Goal: Navigation & Orientation: Find specific page/section

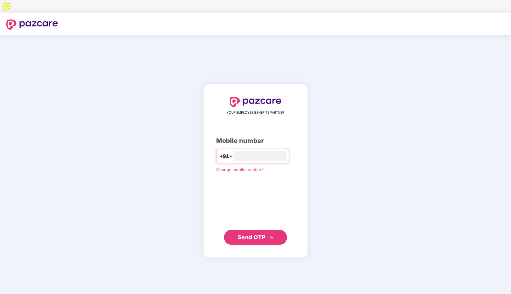
type input "**********"
click at [261, 234] on span "Send OTP" at bounding box center [252, 237] width 28 height 7
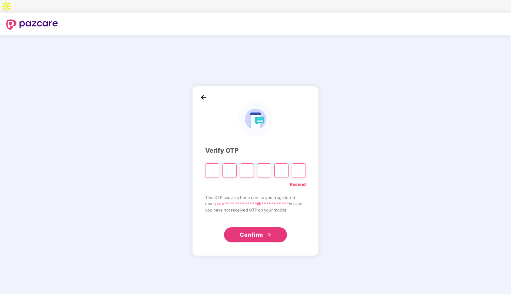
type input "*"
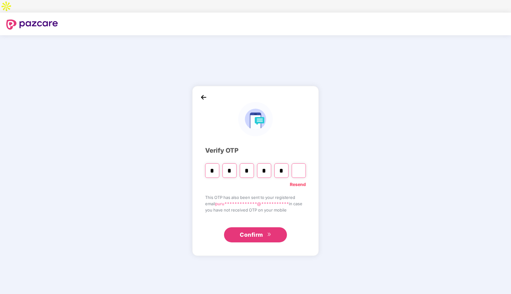
type input "*"
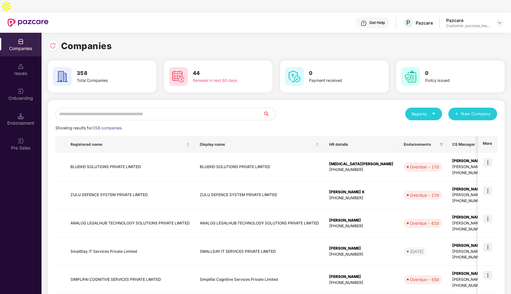
click at [133, 108] on input "text" at bounding box center [159, 114] width 208 height 13
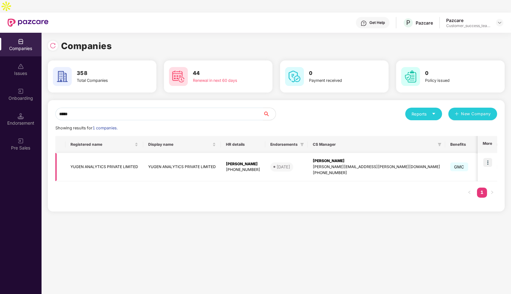
type input "*****"
click at [488, 158] on img at bounding box center [487, 162] width 9 height 9
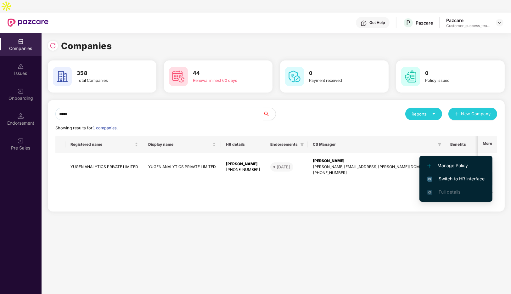
click at [449, 179] on span "Switch to HR interface" at bounding box center [455, 178] width 57 height 7
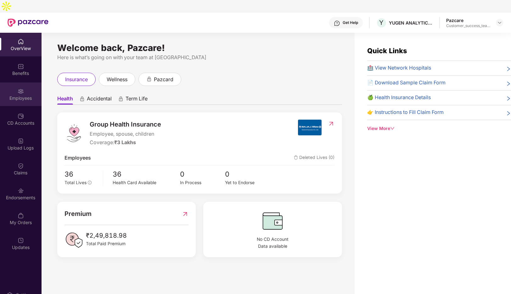
click at [18, 89] on div "Employees" at bounding box center [21, 94] width 42 height 24
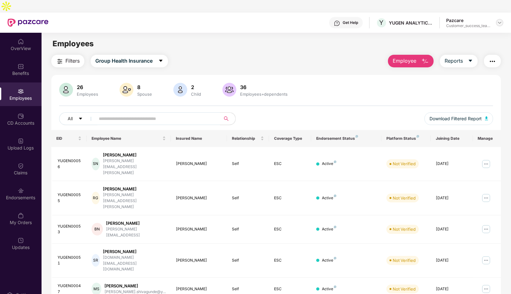
click at [502, 20] on img at bounding box center [499, 22] width 5 height 5
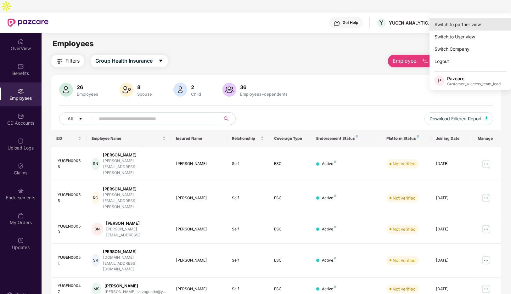
click at [477, 23] on div "Switch to partner view" at bounding box center [471, 24] width 82 height 12
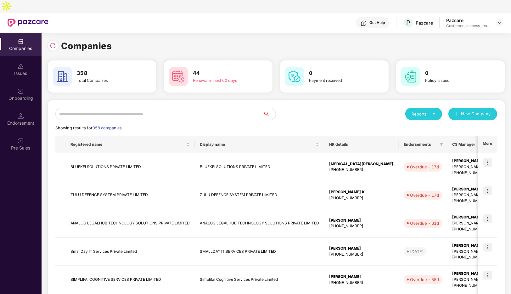
click at [145, 108] on input "text" at bounding box center [159, 114] width 208 height 13
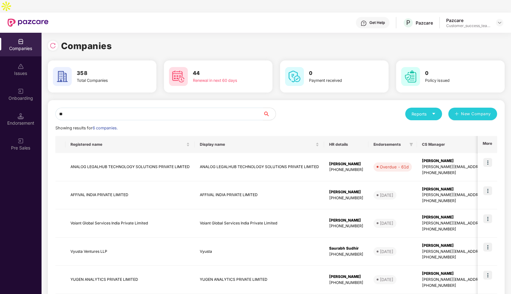
type input "*"
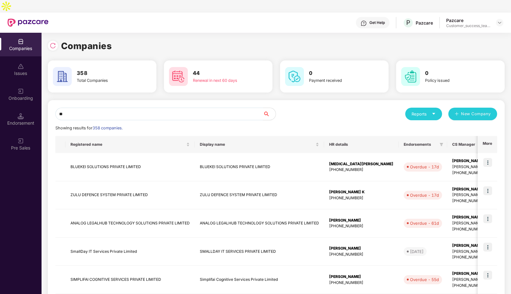
type input "*"
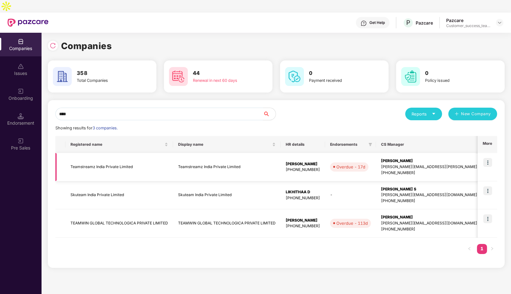
type input "****"
click at [487, 158] on img at bounding box center [487, 162] width 9 height 9
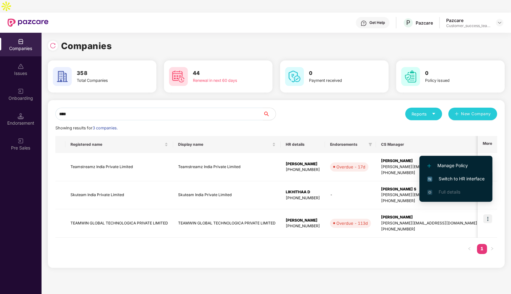
click at [459, 176] on span "Switch to HR interface" at bounding box center [455, 178] width 57 height 7
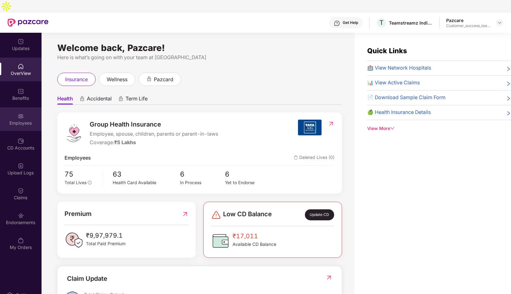
click at [20, 113] on img at bounding box center [21, 116] width 6 height 6
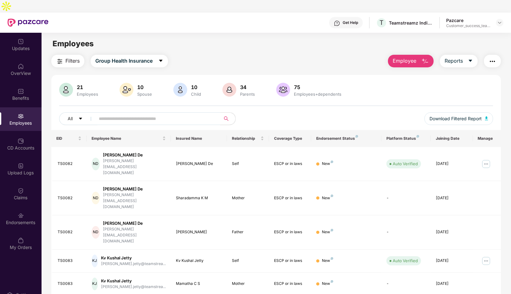
click at [123, 114] on input "text" at bounding box center [155, 118] width 113 height 9
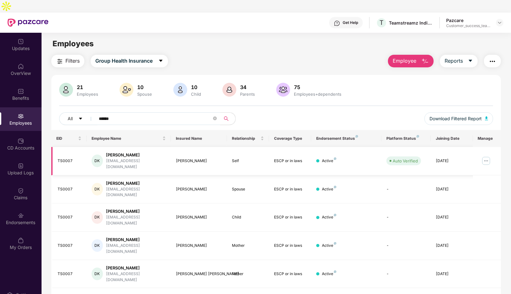
type input "*****"
drag, startPoint x: 155, startPoint y: 149, endPoint x: 107, endPoint y: 151, distance: 48.2
click at [107, 152] on div "DK [PERSON_NAME] [PERSON_NAME][EMAIL_ADDRESS][DOMAIN_NAME]" at bounding box center [129, 161] width 74 height 18
copy div "[EMAIL_ADDRESS][DOMAIN_NAME]"
click at [500, 20] on img at bounding box center [499, 22] width 5 height 5
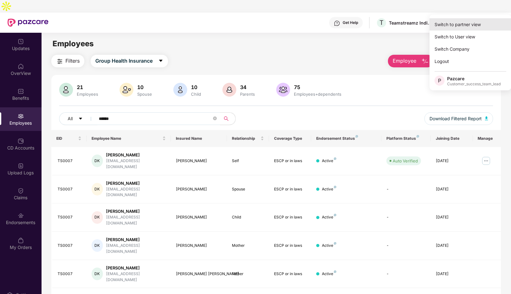
click at [459, 24] on div "Switch to partner view" at bounding box center [471, 24] width 82 height 12
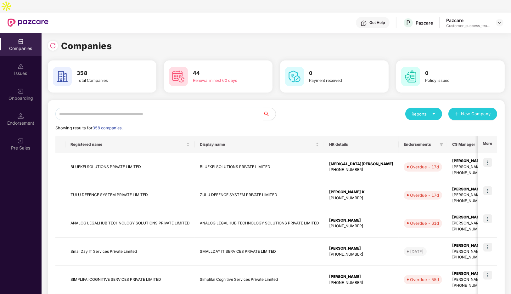
click at [98, 108] on input "text" at bounding box center [159, 114] width 208 height 13
type input "*"
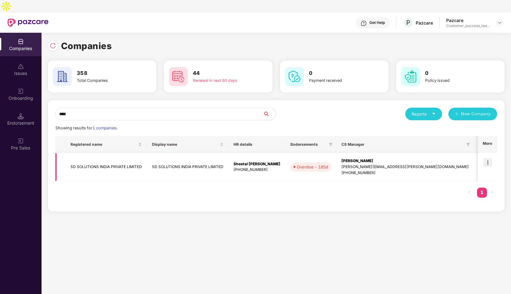
type input "****"
click at [490, 158] on img at bounding box center [487, 162] width 9 height 9
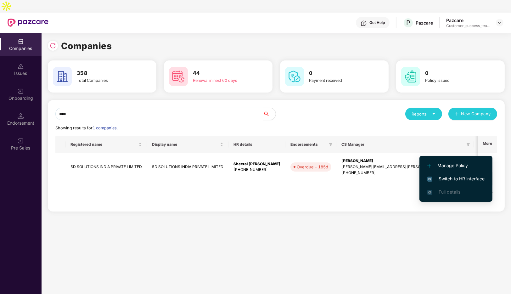
click at [455, 175] on span "Switch to HR interface" at bounding box center [455, 178] width 57 height 7
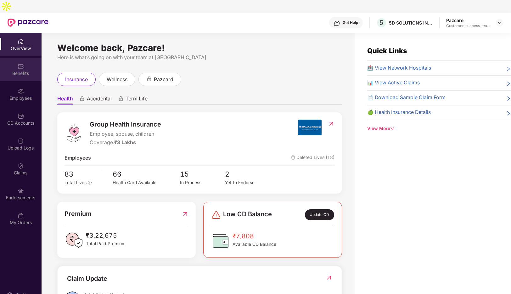
click at [19, 70] on div "Benefits" at bounding box center [21, 73] width 42 height 6
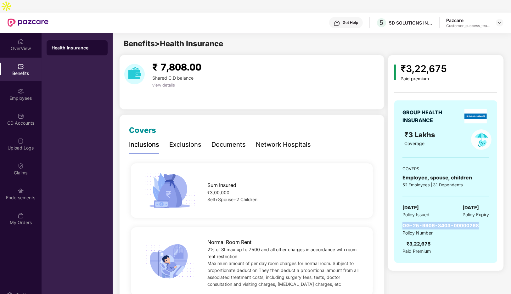
drag, startPoint x: 480, startPoint y: 213, endPoint x: 404, endPoint y: 211, distance: 76.8
click at [404, 222] on div "OG-25-9906-8403-00000268 Policy Number ₹3,22,675 Paid Premium" at bounding box center [446, 238] width 87 height 32
copy span "OG-25-9906-8403-00000268"
click at [233, 140] on div "Documents" at bounding box center [229, 145] width 34 height 10
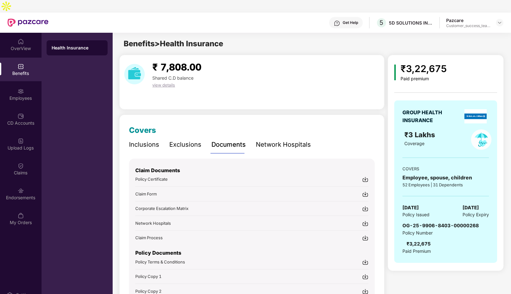
click at [365, 176] on img at bounding box center [365, 179] width 6 height 6
click at [161, 177] on span "Policy Certificate" at bounding box center [151, 179] width 32 height 5
click at [500, 20] on img at bounding box center [499, 22] width 5 height 5
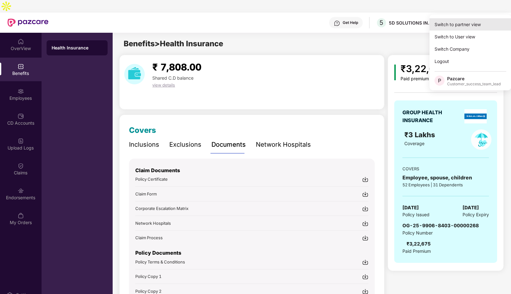
click at [446, 29] on div "Switch to partner view" at bounding box center [471, 24] width 82 height 12
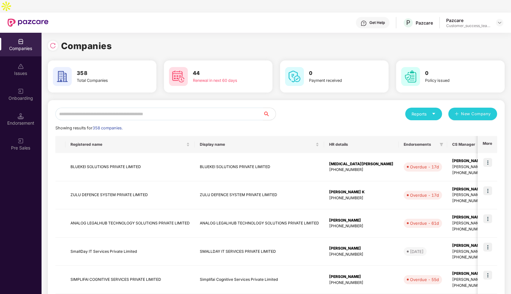
click at [99, 108] on input "text" at bounding box center [159, 114] width 208 height 13
type input "*"
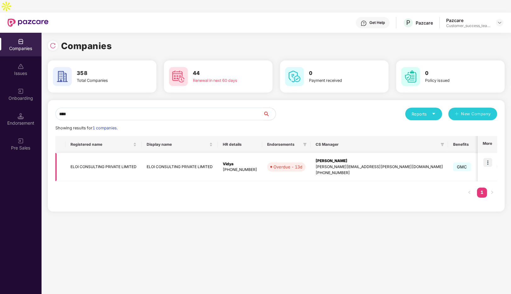
type input "****"
click at [488, 158] on img at bounding box center [487, 162] width 9 height 9
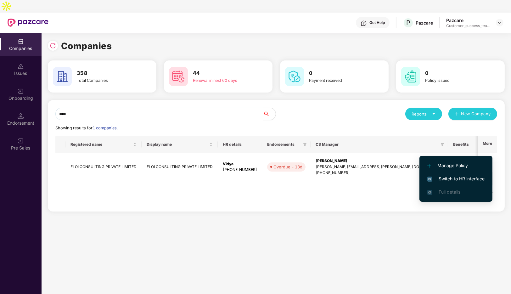
click at [449, 180] on span "Switch to HR interface" at bounding box center [455, 178] width 57 height 7
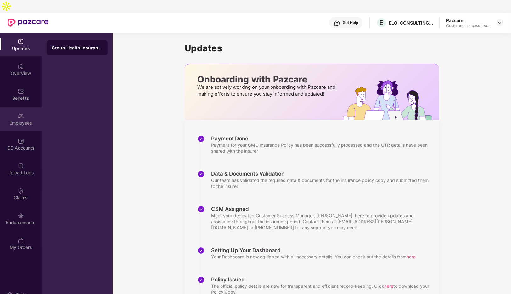
click at [21, 113] on img at bounding box center [21, 116] width 6 height 6
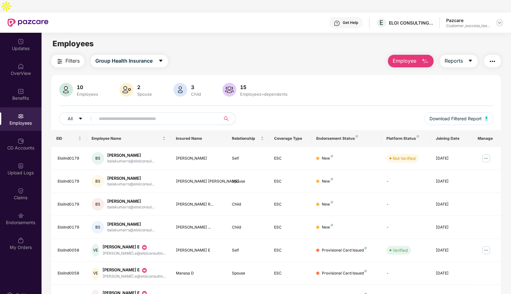
click at [499, 20] on img at bounding box center [499, 22] width 5 height 5
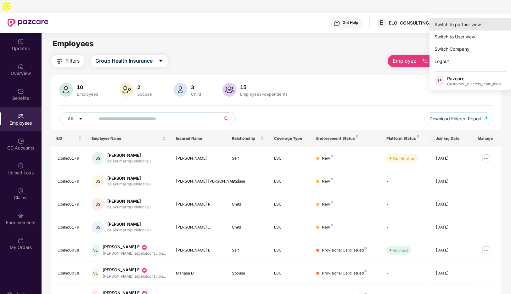
click at [456, 25] on div "Switch to partner view" at bounding box center [471, 24] width 82 height 12
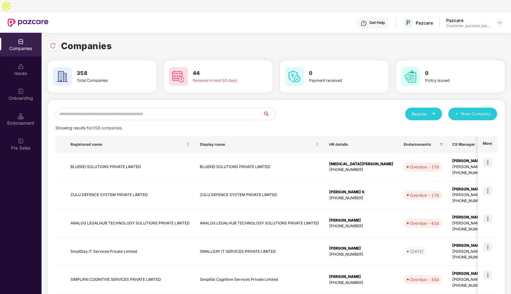
click at [169, 108] on input "text" at bounding box center [159, 114] width 208 height 13
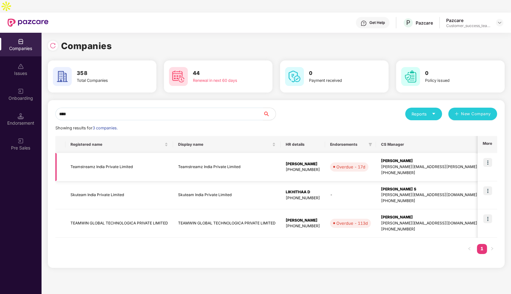
type input "****"
click at [490, 158] on img at bounding box center [487, 162] width 9 height 9
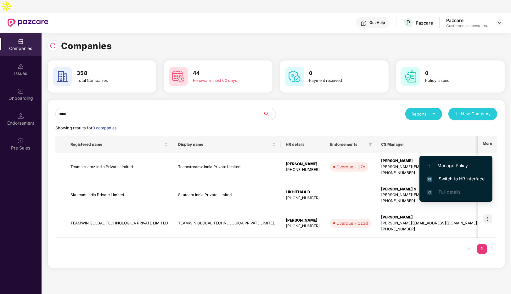
click at [443, 180] on span "Switch to HR interface" at bounding box center [455, 178] width 57 height 7
